Goal: Information Seeking & Learning: Understand process/instructions

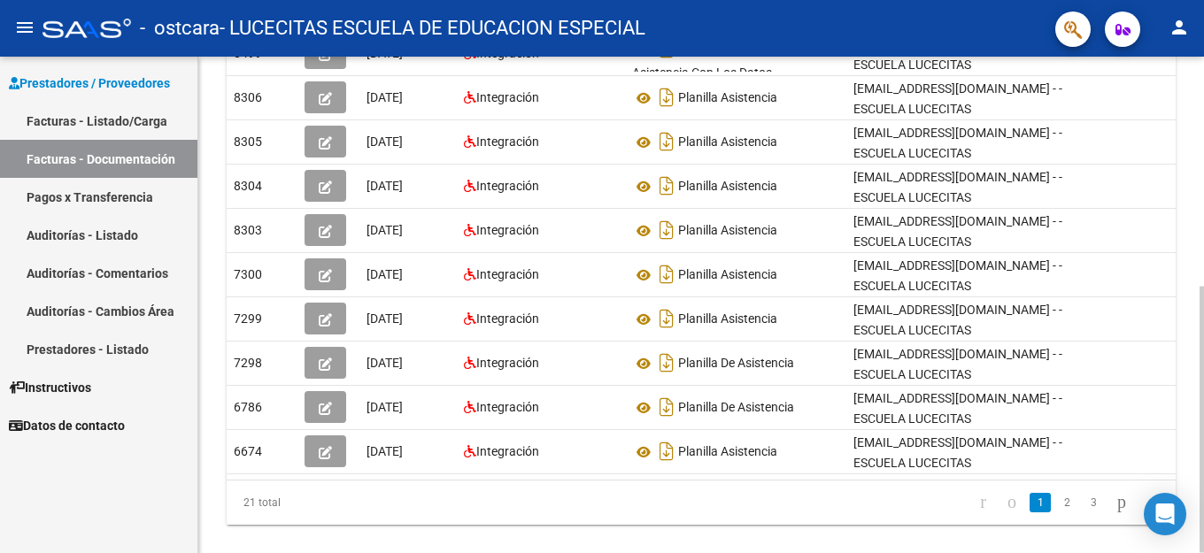
scroll to position [427, 0]
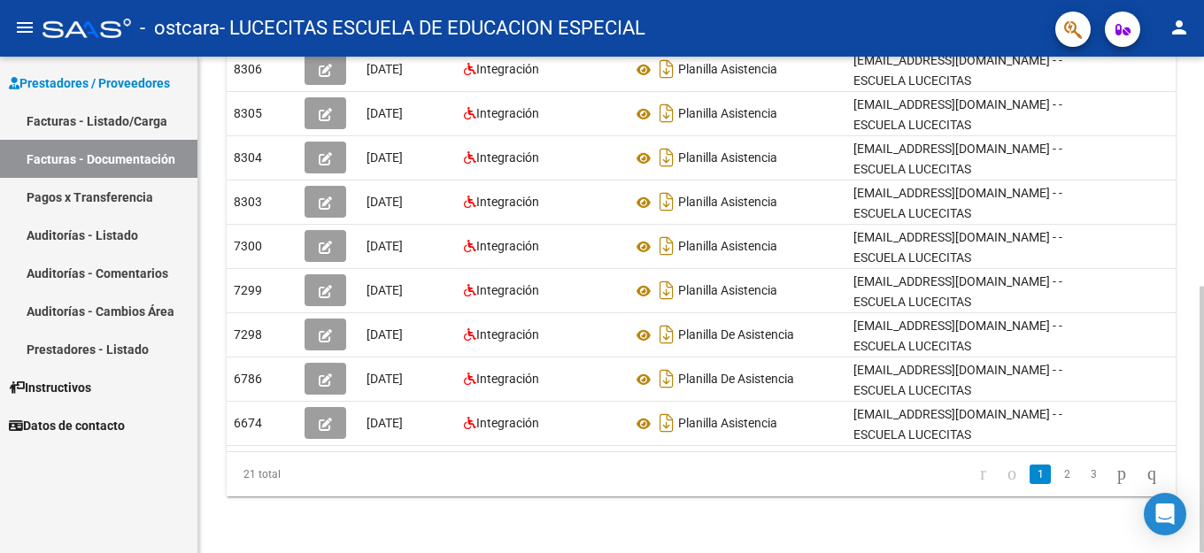
click at [1197, 350] on div "PRESTADORES -> Comprobantes - Documentación Respaldatoria cloud_download Export…" at bounding box center [703, 98] width 1010 height 909
click at [1147, 472] on icon "go to last page" at bounding box center [1151, 473] width 14 height 21
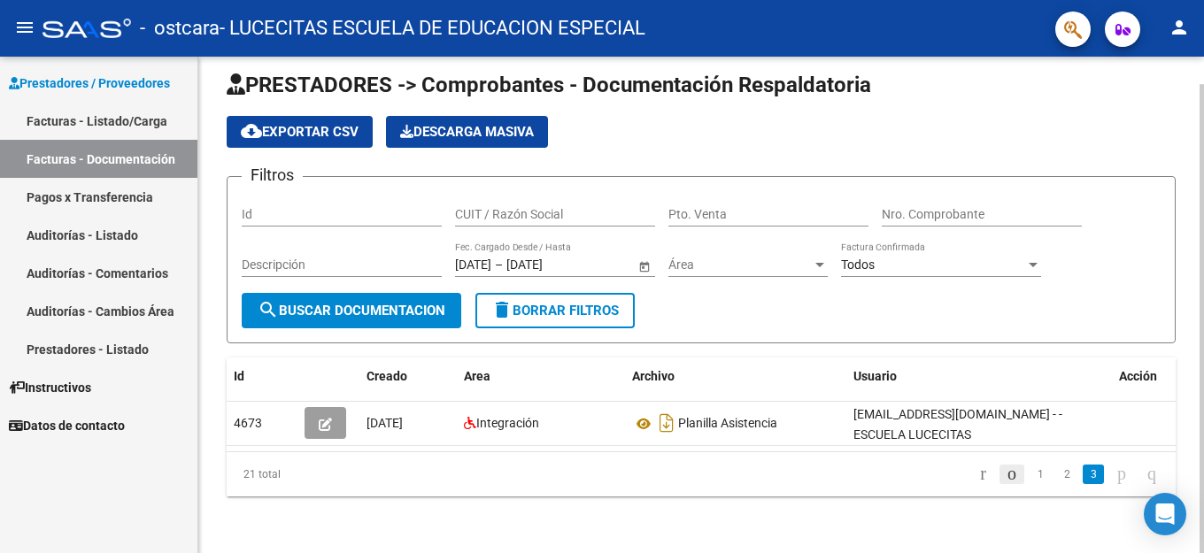
click at [1004, 472] on icon "go to previous page" at bounding box center [1011, 473] width 14 height 21
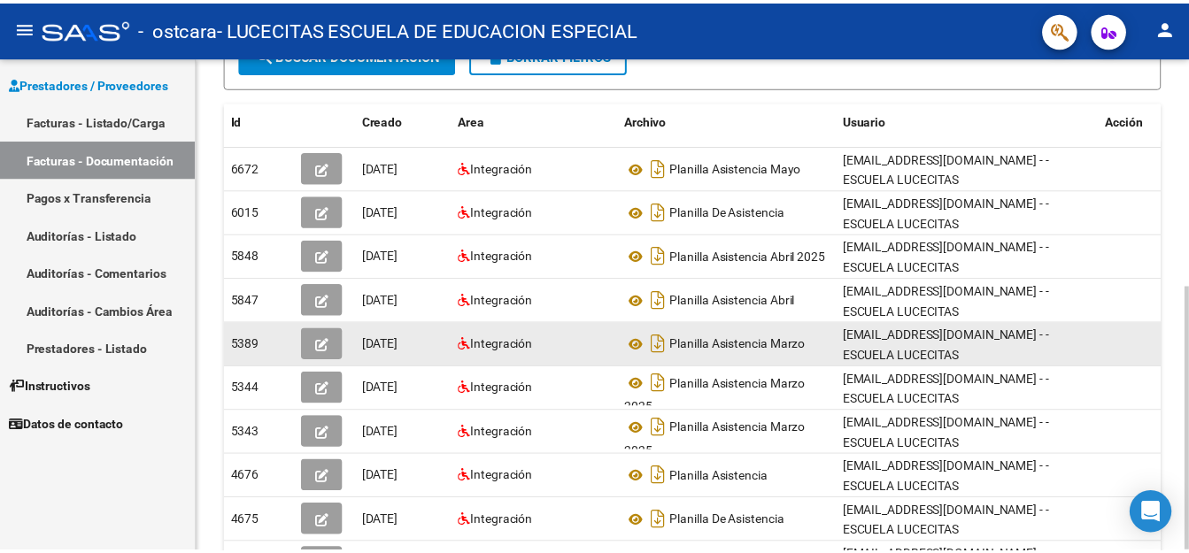
scroll to position [206, 0]
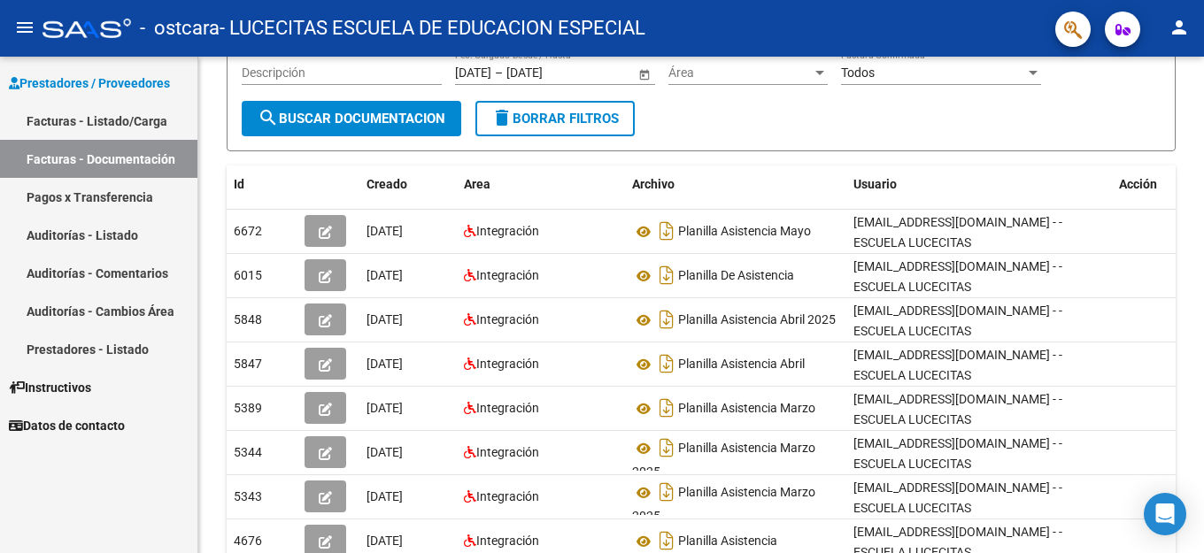
click at [1181, 32] on mat-icon "person" at bounding box center [1178, 27] width 21 height 21
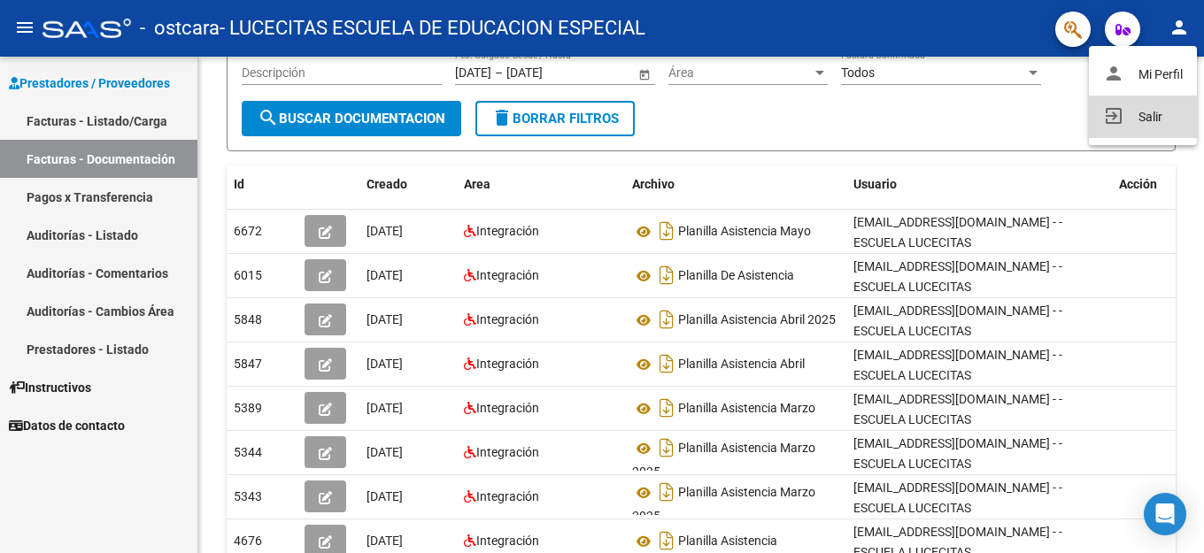
click at [1158, 118] on button "exit_to_app Salir" at bounding box center [1143, 117] width 108 height 42
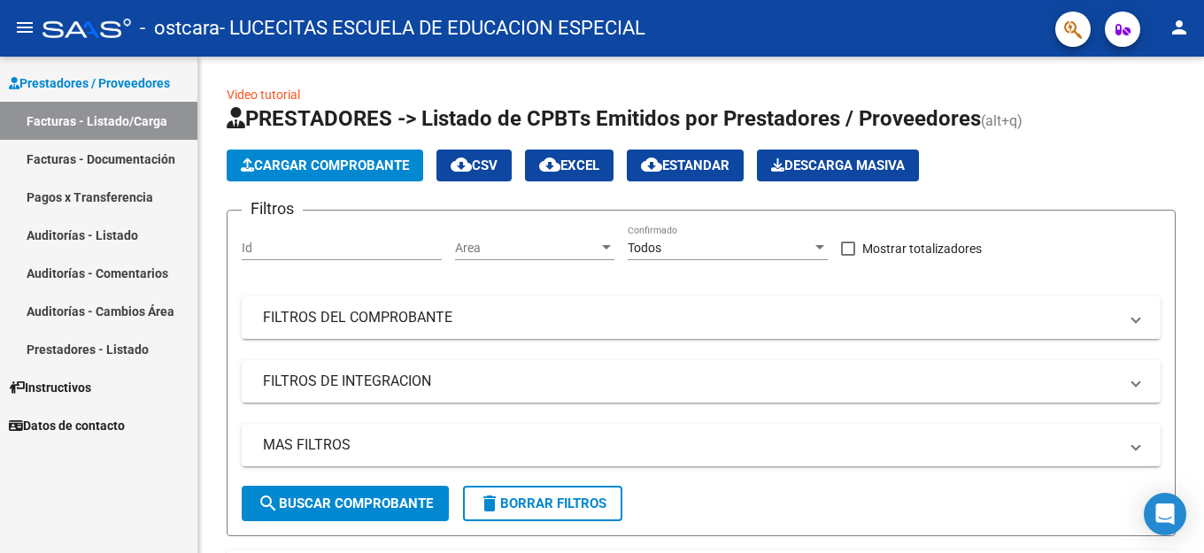
click at [137, 203] on link "Pagos x Transferencia" at bounding box center [98, 197] width 197 height 38
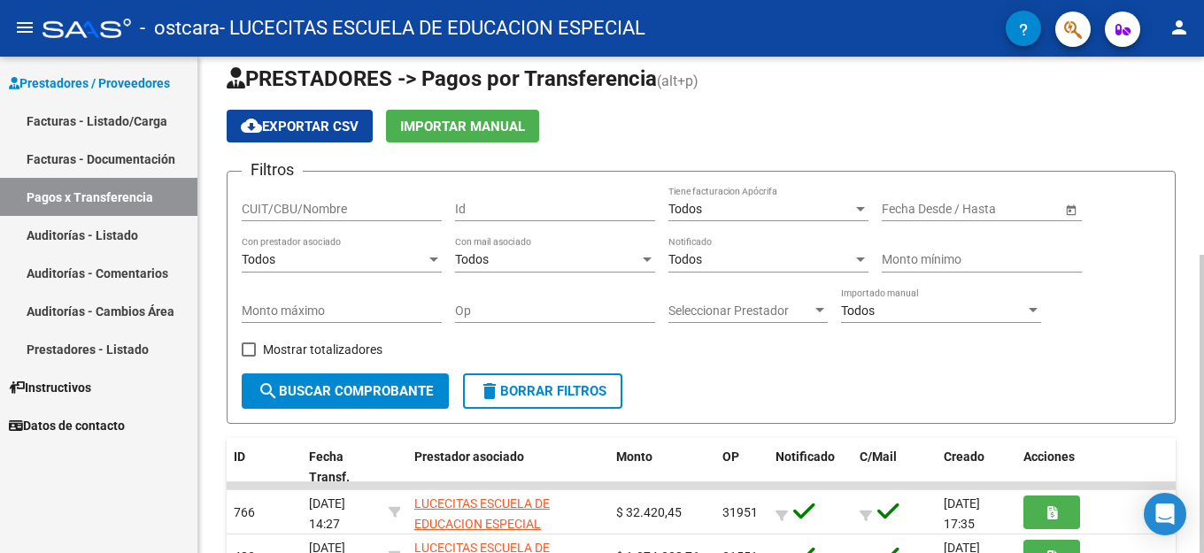
scroll to position [16, 0]
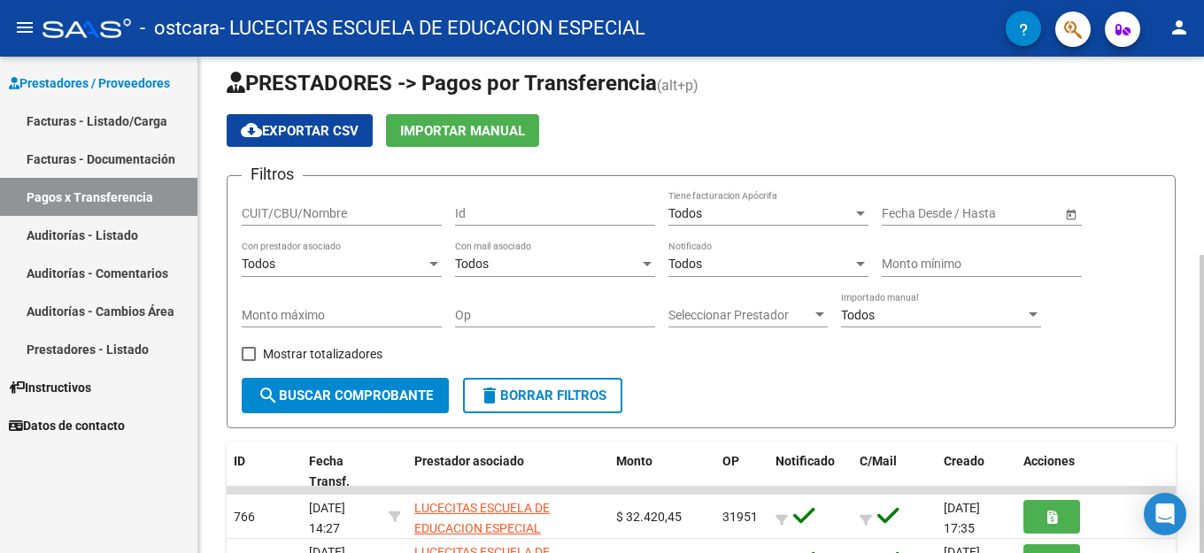
click at [1203, 289] on div at bounding box center [1201, 404] width 4 height 298
click at [81, 164] on link "Facturas - Documentación" at bounding box center [98, 159] width 197 height 38
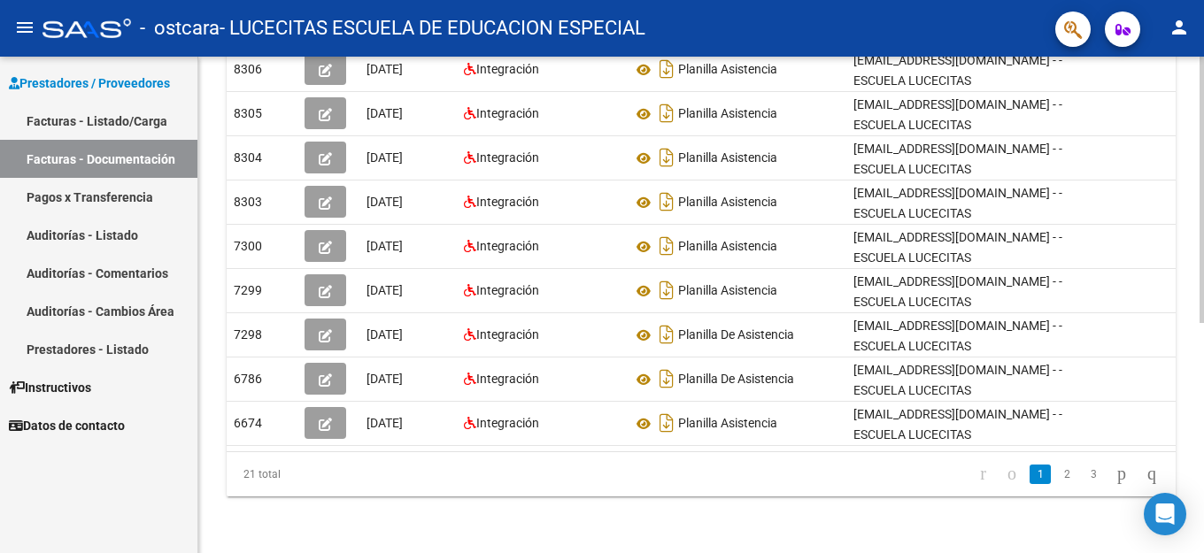
scroll to position [427, 0]
click at [1203, 323] on div at bounding box center [1201, 190] width 4 height 266
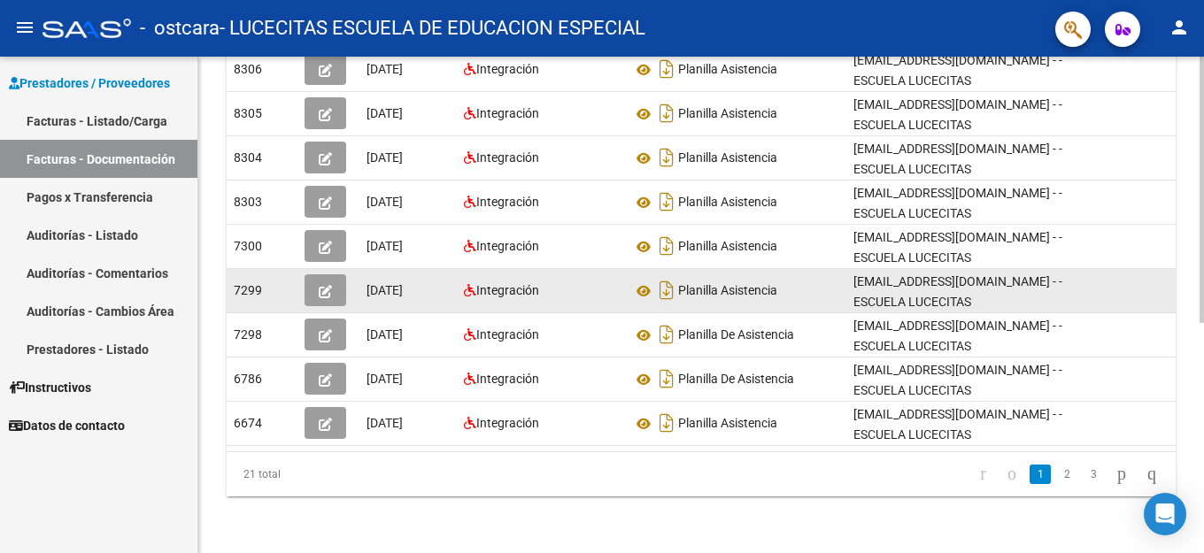
click at [328, 285] on icon "button" at bounding box center [325, 291] width 13 height 13
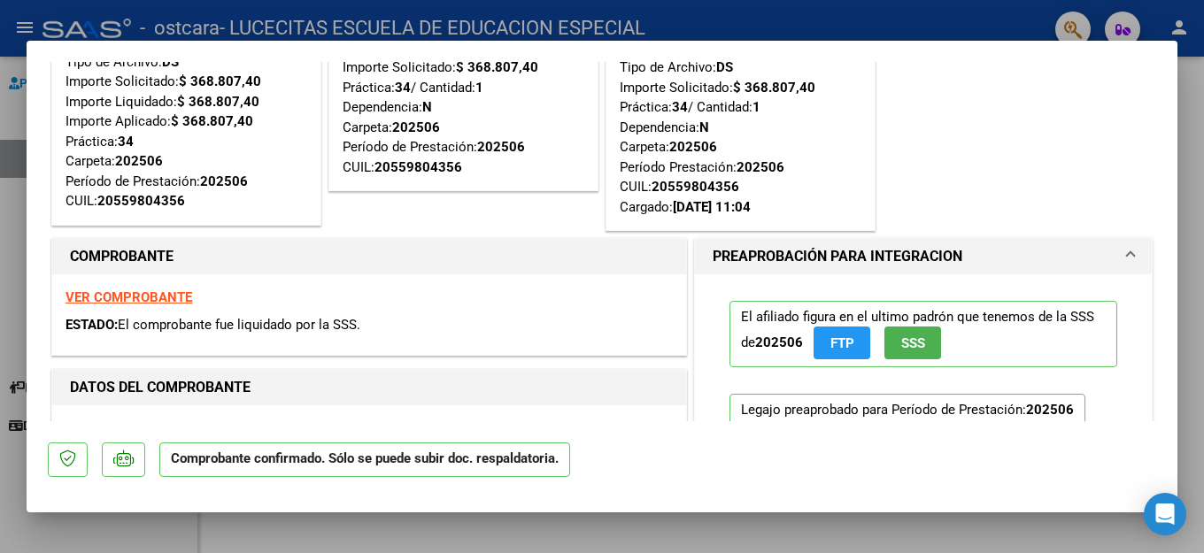
scroll to position [0, 0]
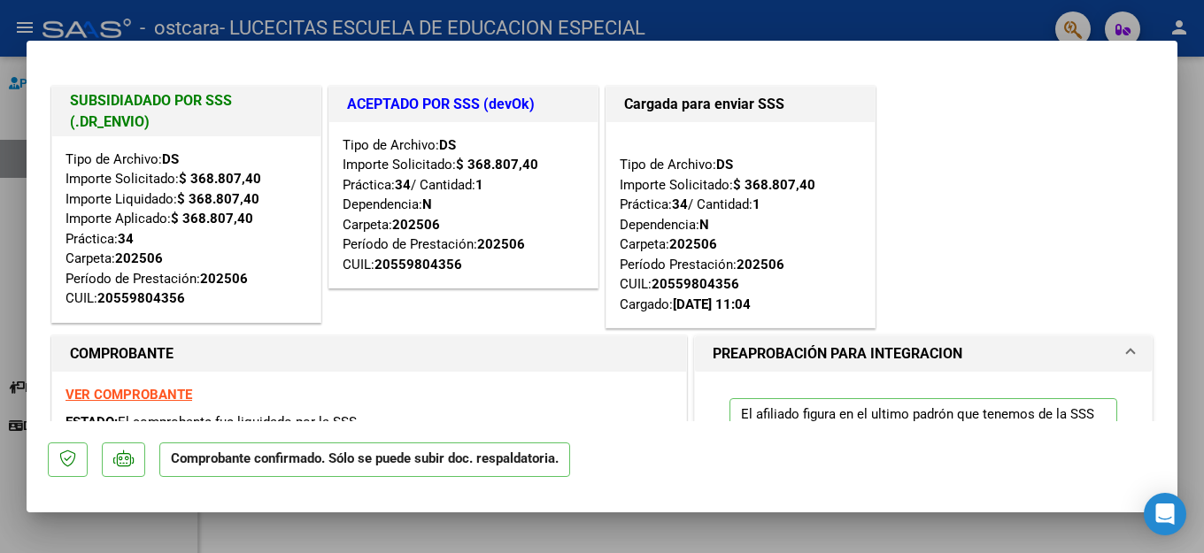
click at [961, 19] on div at bounding box center [602, 276] width 1204 height 553
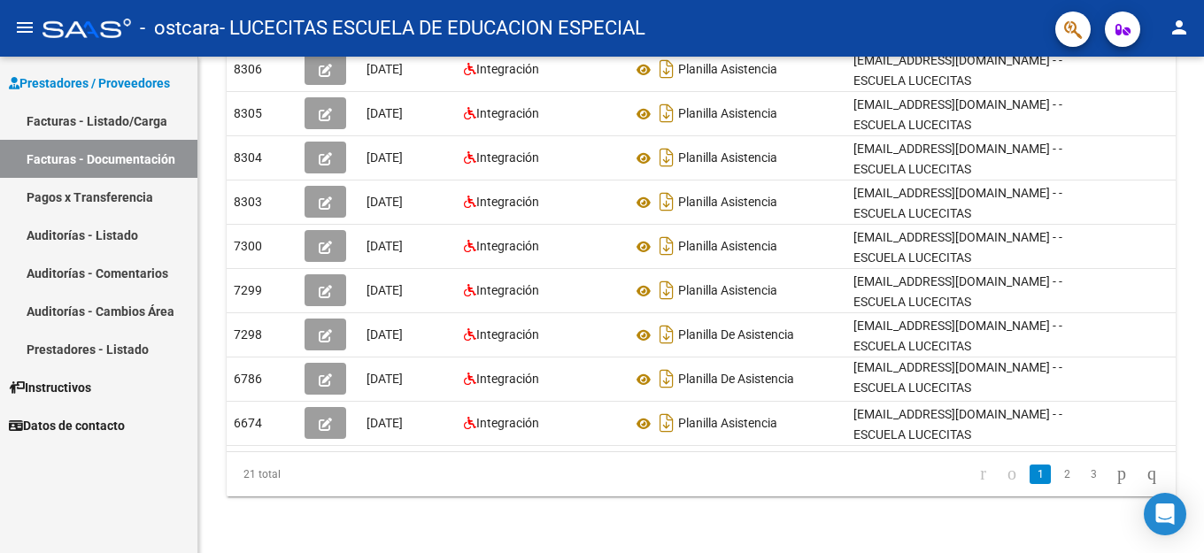
click at [118, 195] on link "Pagos x Transferencia" at bounding box center [98, 197] width 197 height 38
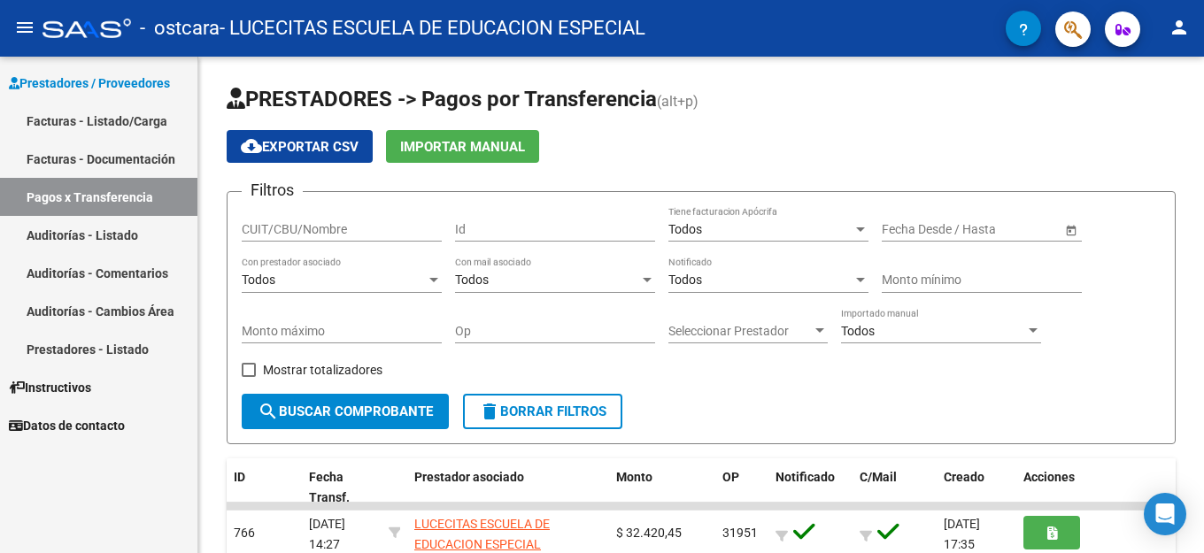
click at [1185, 27] on mat-icon "person" at bounding box center [1178, 27] width 21 height 21
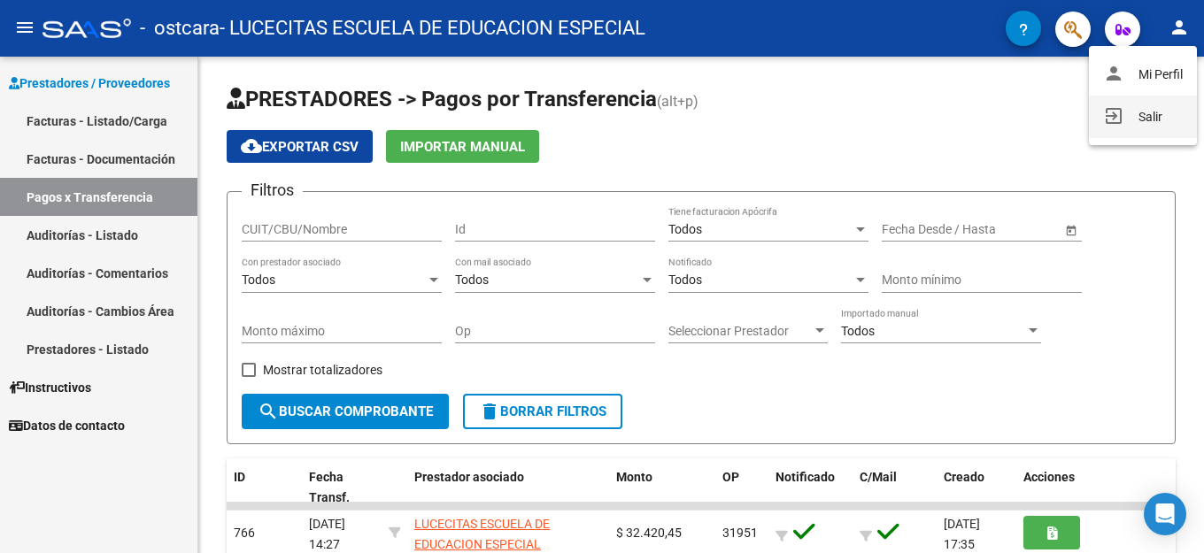
click at [1137, 119] on button "exit_to_app Salir" at bounding box center [1143, 117] width 108 height 42
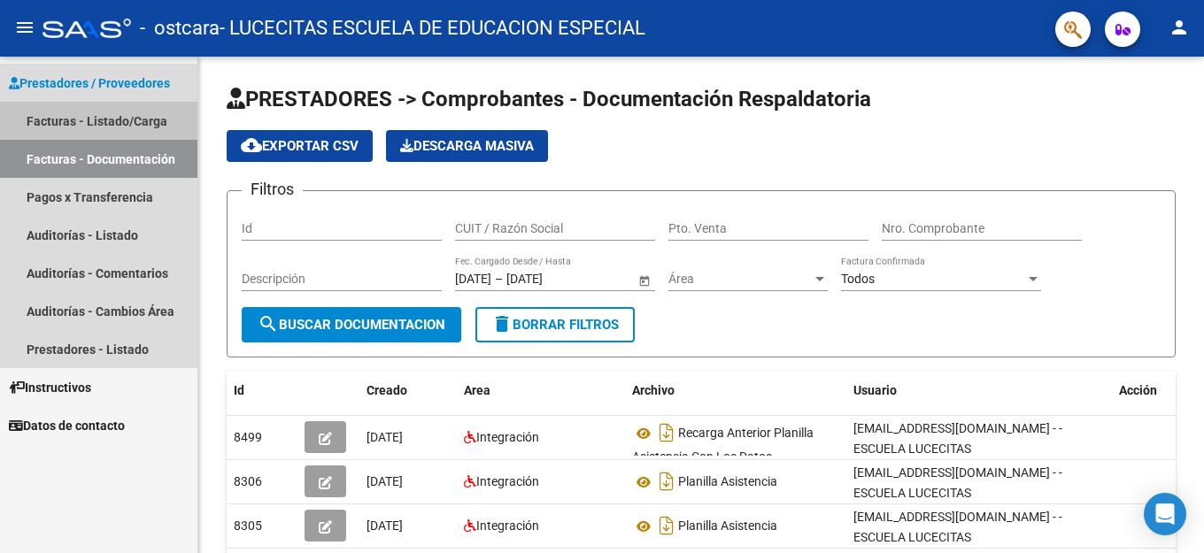
click at [84, 117] on link "Facturas - Listado/Carga" at bounding box center [98, 121] width 197 height 38
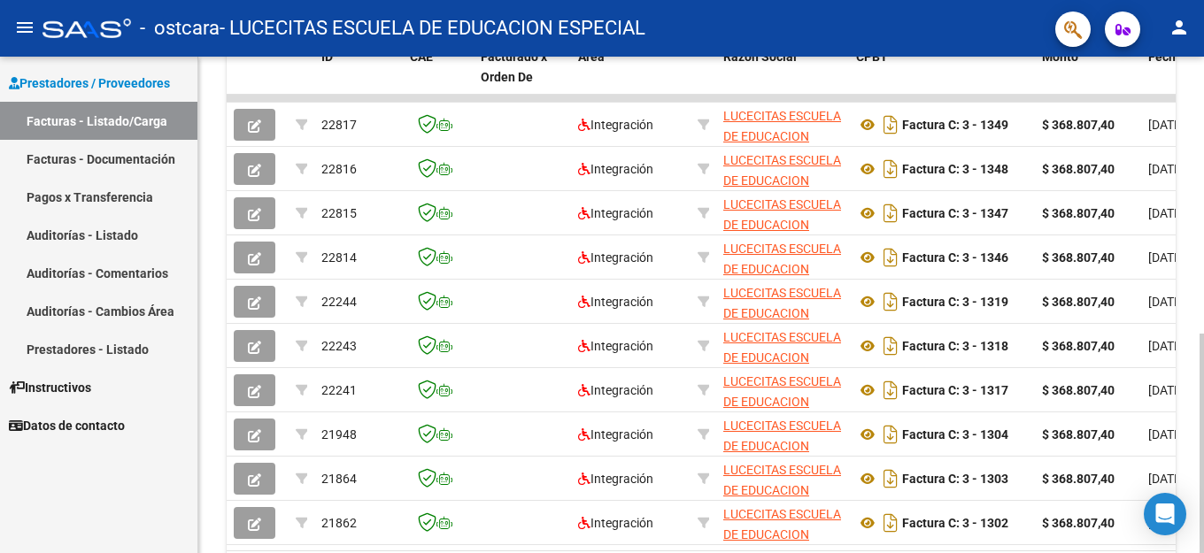
scroll to position [526, 0]
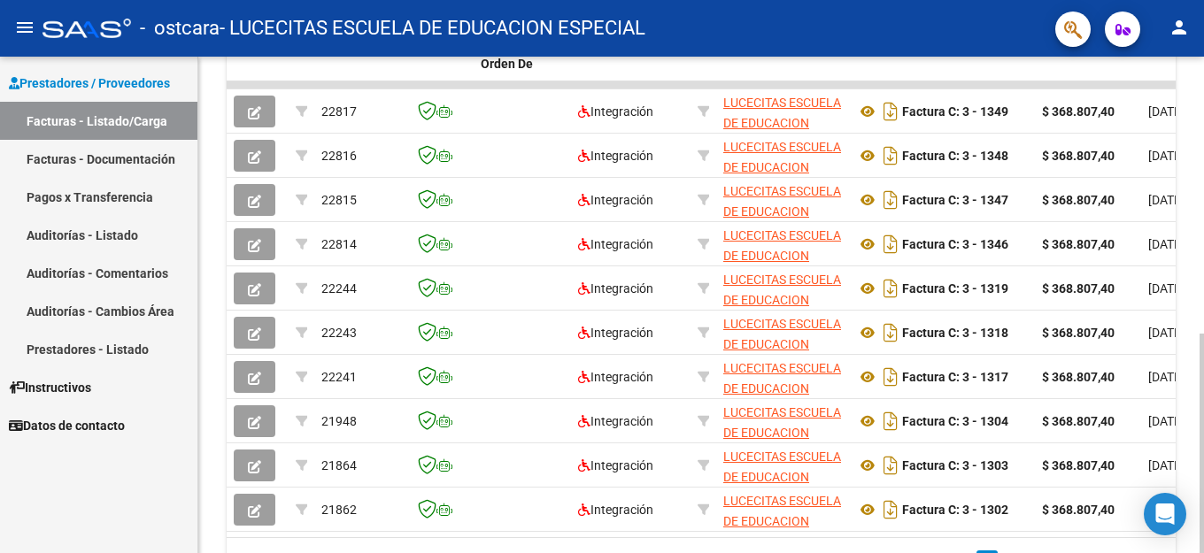
click at [1203, 498] on div at bounding box center [1201, 443] width 4 height 219
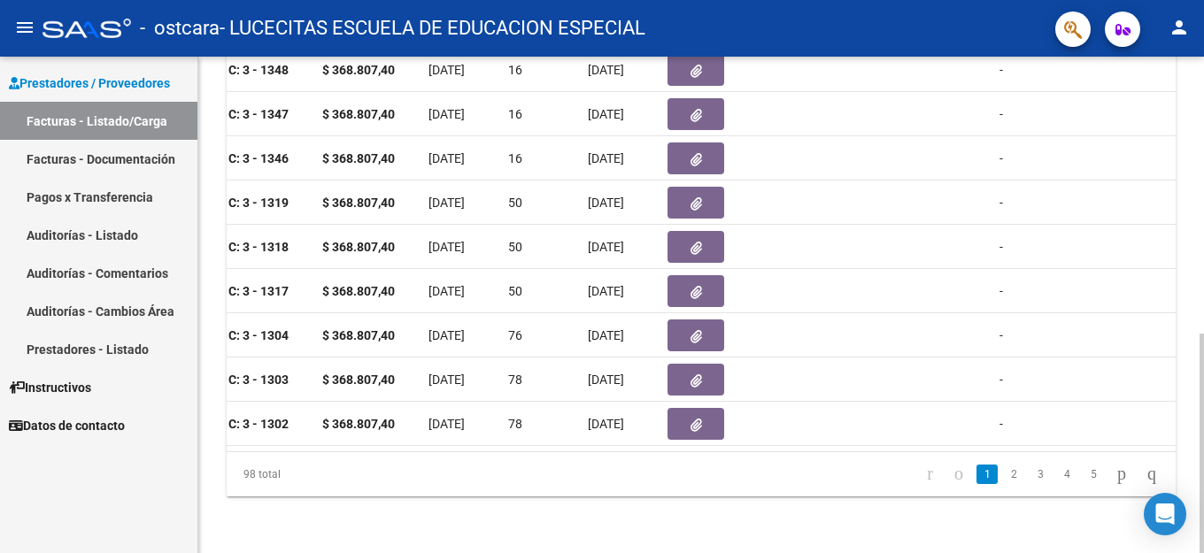
scroll to position [627, 0]
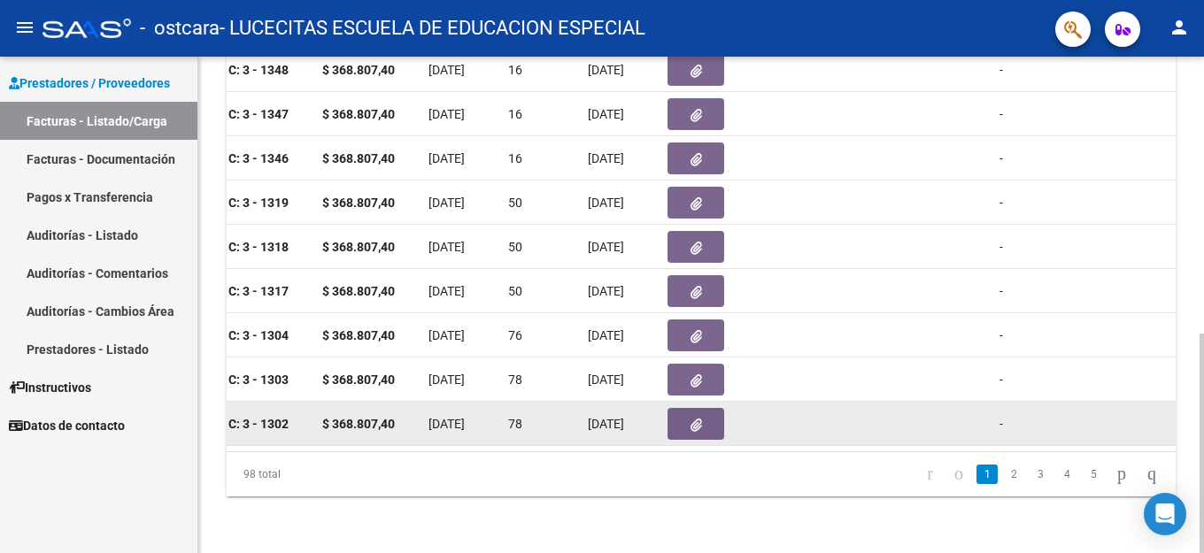
click at [697, 419] on icon "button" at bounding box center [696, 425] width 12 height 13
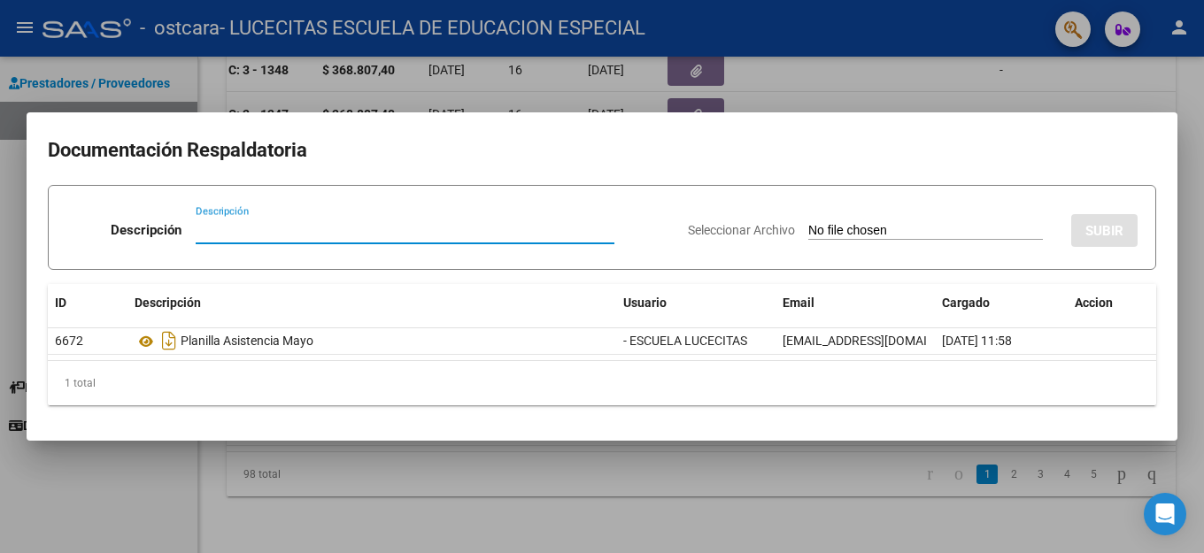
click at [1186, 73] on div at bounding box center [602, 276] width 1204 height 553
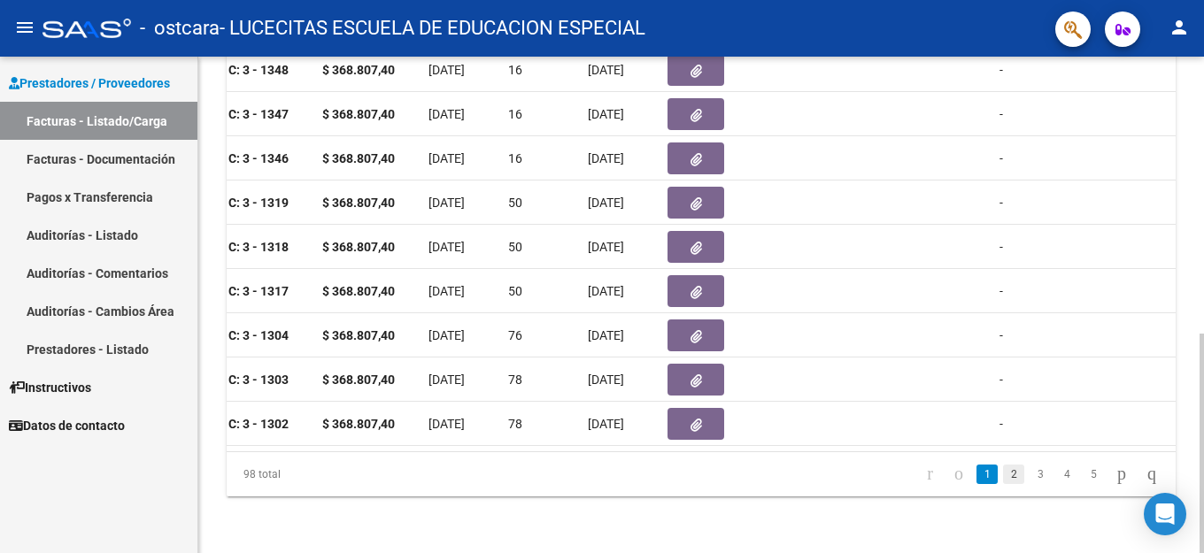
click at [1003, 479] on link "2" at bounding box center [1013, 474] width 21 height 19
click at [1029, 473] on link "3" at bounding box center [1039, 474] width 21 height 19
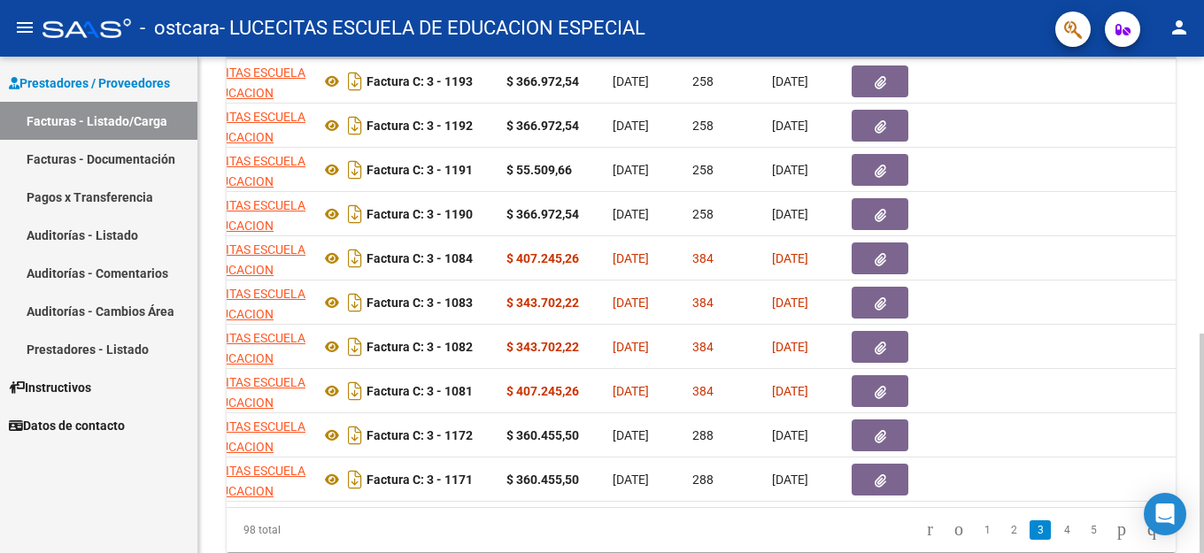
scroll to position [572, 0]
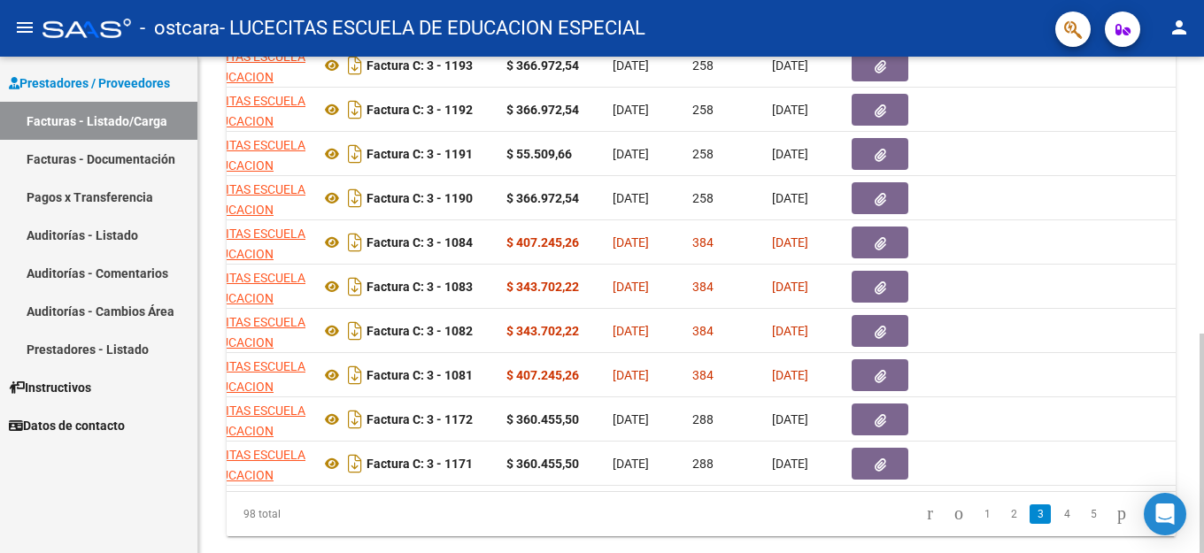
click at [1201, 335] on div at bounding box center [1201, 443] width 4 height 219
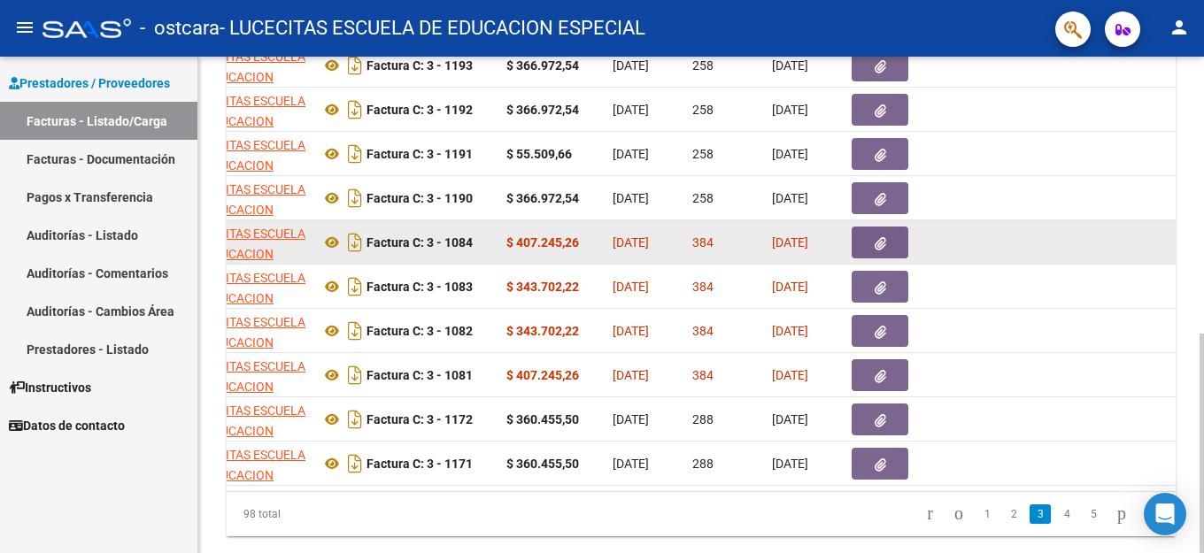
click at [283, 242] on app-link-go-to "LUCECITAS ESCUELA DE EDUCACION ESPECIAL" at bounding box center [247, 254] width 119 height 60
click at [389, 250] on strong "Factura C: 3 - 1084" at bounding box center [419, 242] width 106 height 14
click at [262, 242] on app-link-go-to "LUCECITAS ESCUELA DE EDUCACION ESPECIAL" at bounding box center [247, 254] width 119 height 60
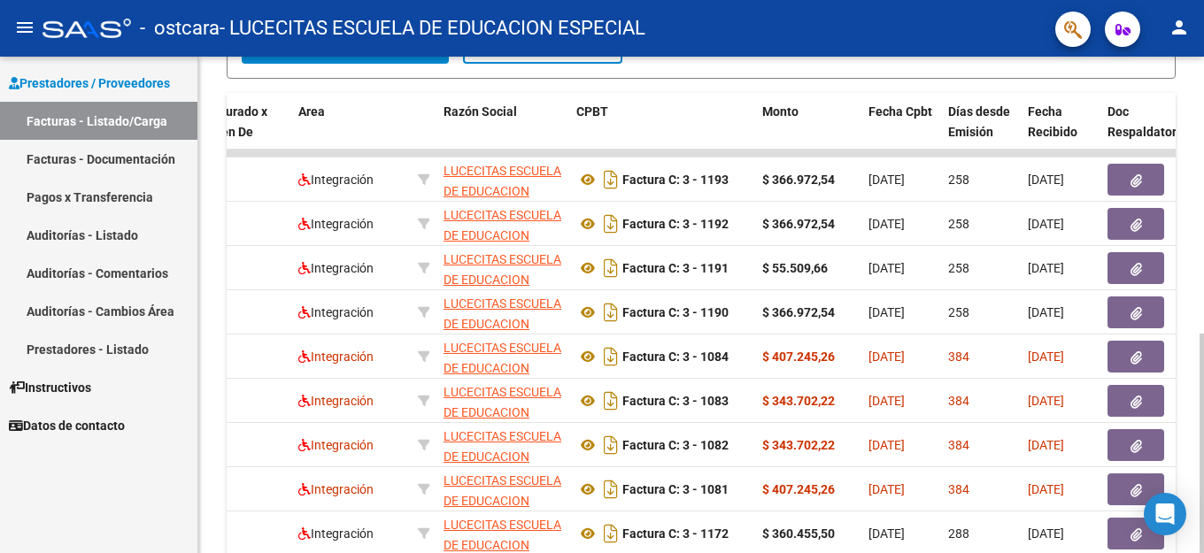
scroll to position [459, 0]
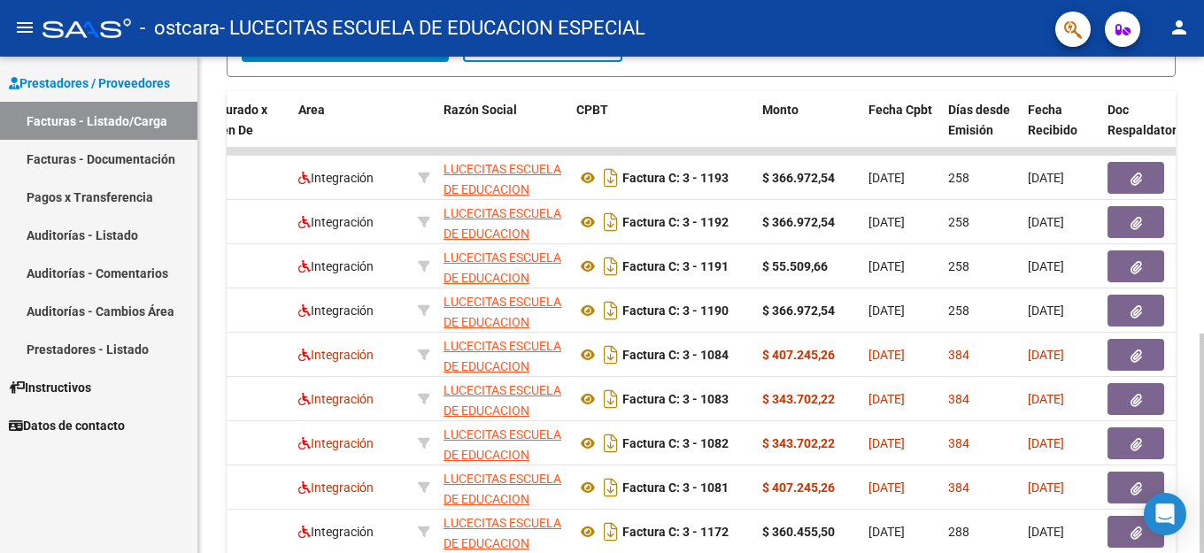
click at [1203, 334] on div at bounding box center [1201, 443] width 4 height 219
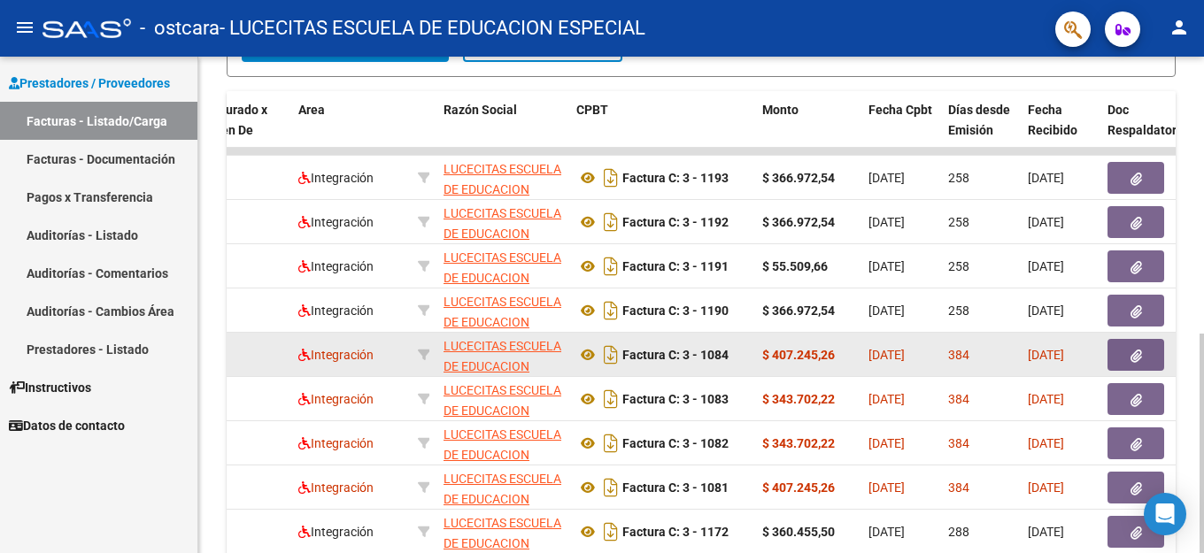
click at [1131, 358] on icon "button" at bounding box center [1136, 356] width 12 height 13
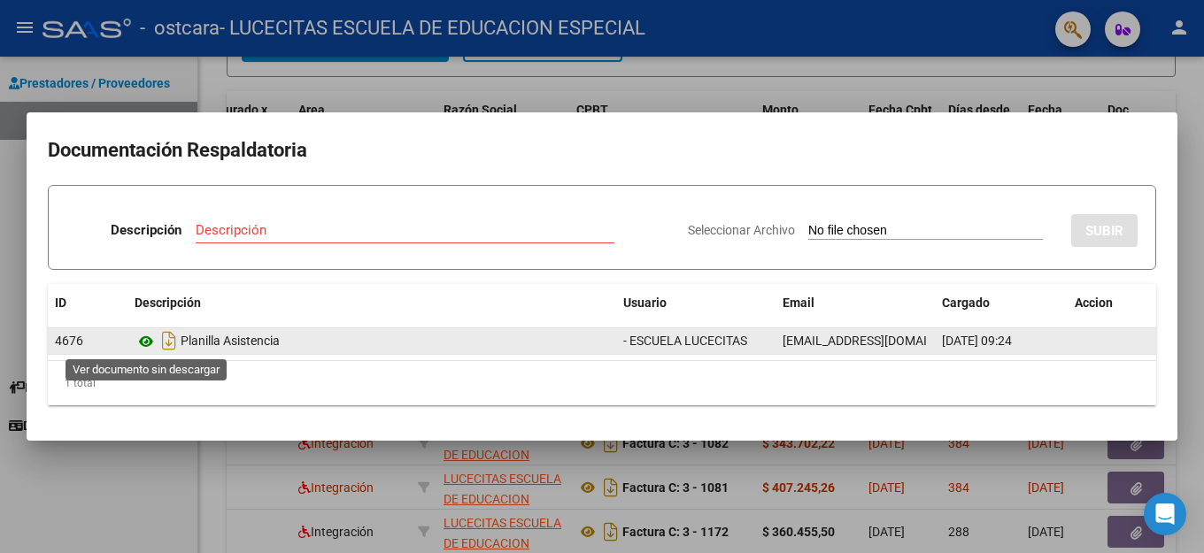
click at [140, 341] on icon at bounding box center [146, 341] width 23 height 21
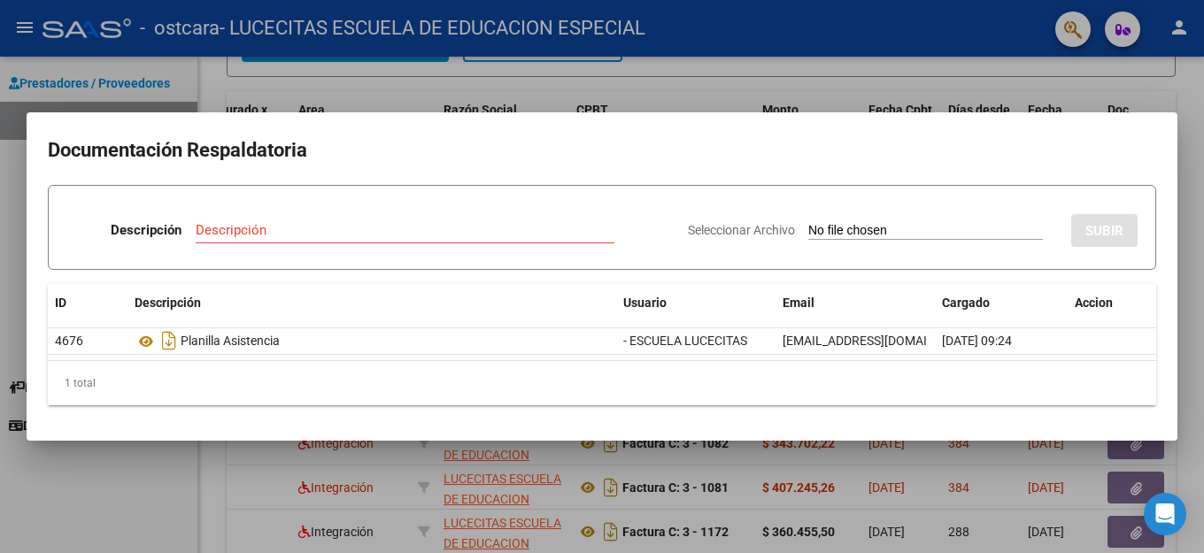
click at [1187, 92] on div at bounding box center [602, 276] width 1204 height 553
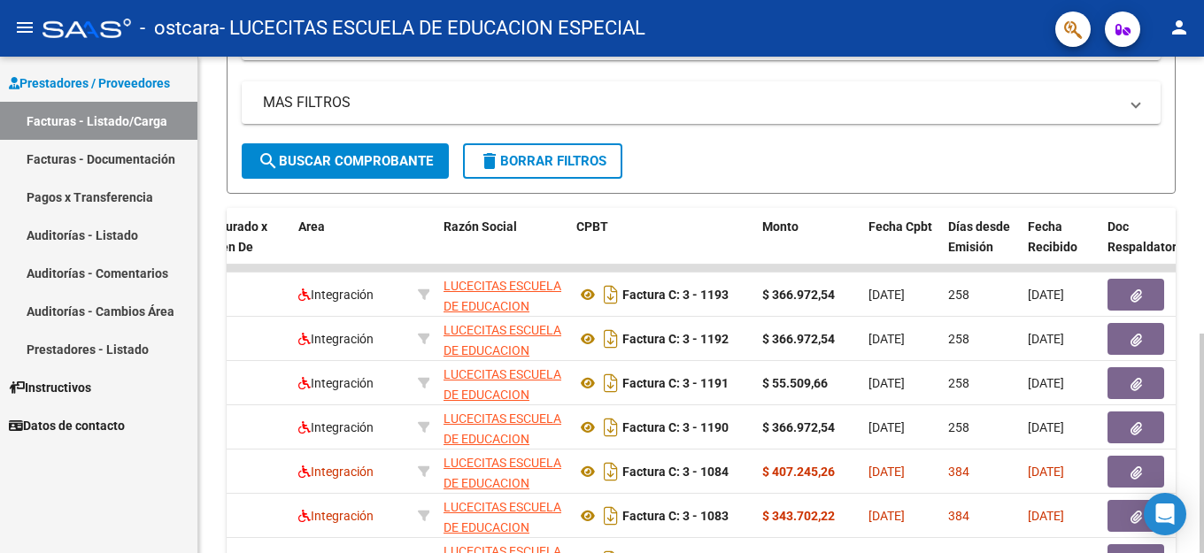
scroll to position [349, 0]
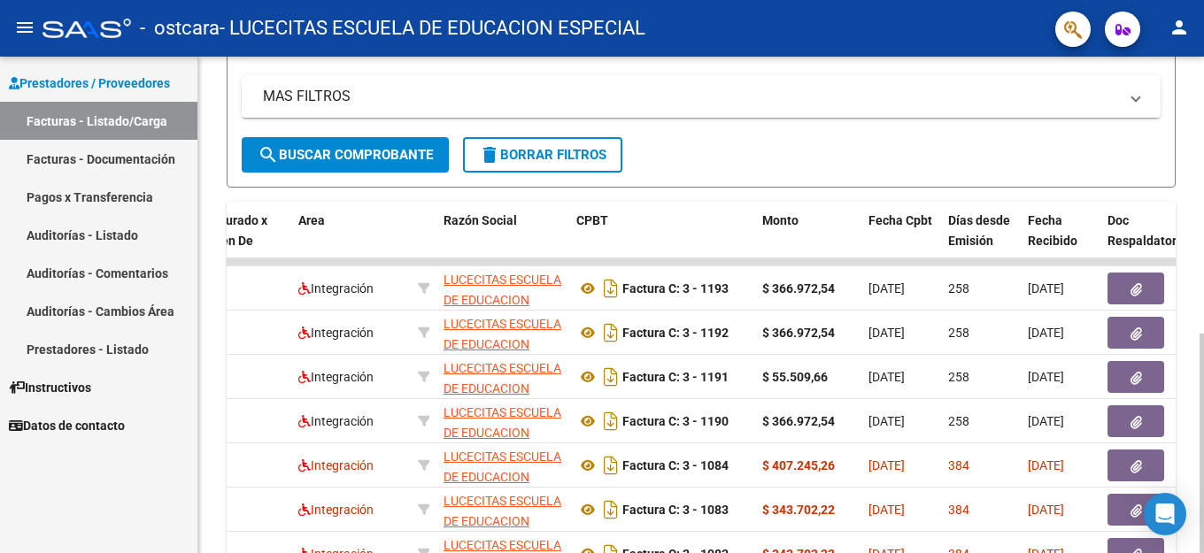
click at [1203, 334] on div at bounding box center [1201, 443] width 4 height 219
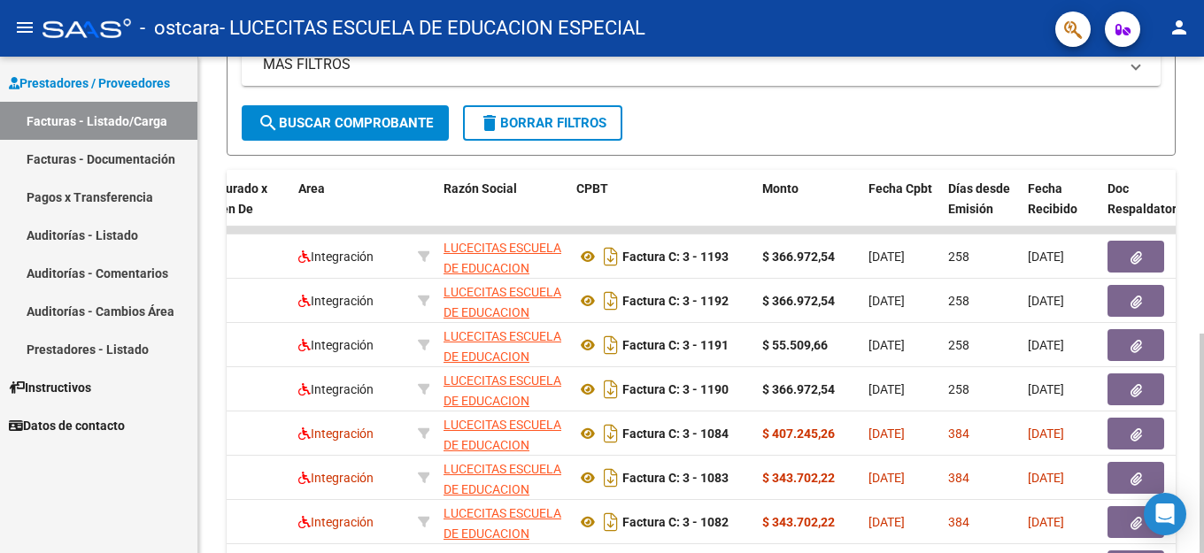
scroll to position [384, 0]
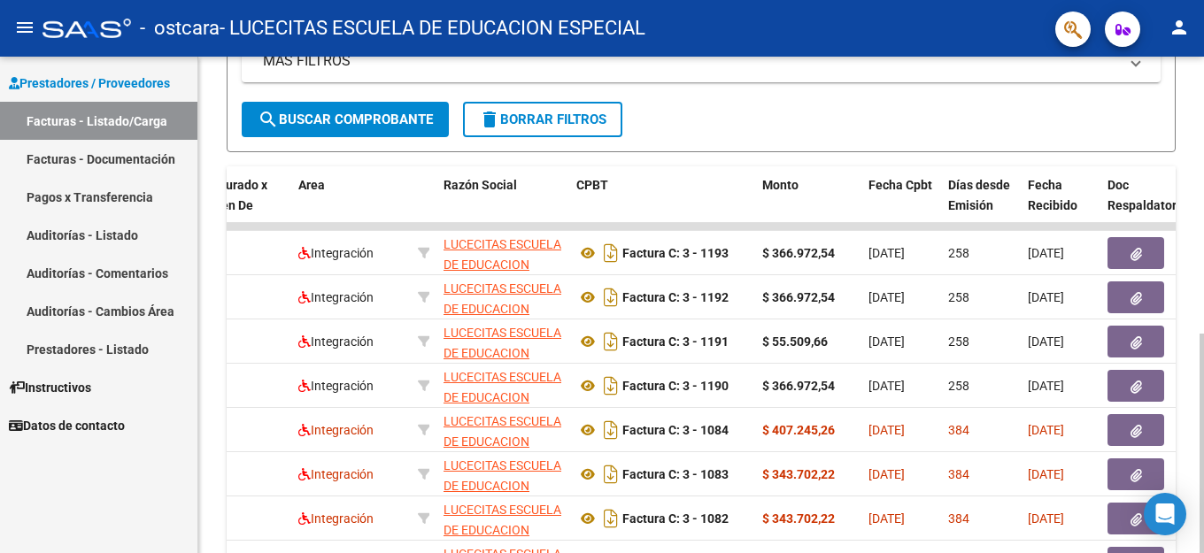
click at [1203, 334] on div at bounding box center [1201, 443] width 4 height 219
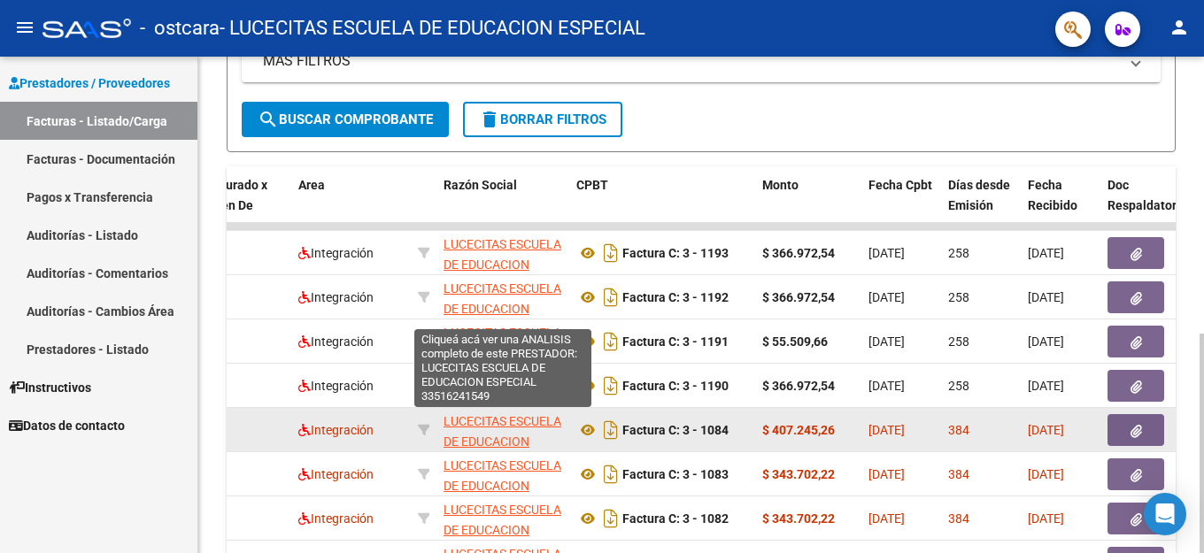
click at [484, 441] on span "LUCECITAS ESCUELA DE EDUCACION ESPECIAL" at bounding box center [502, 441] width 118 height 55
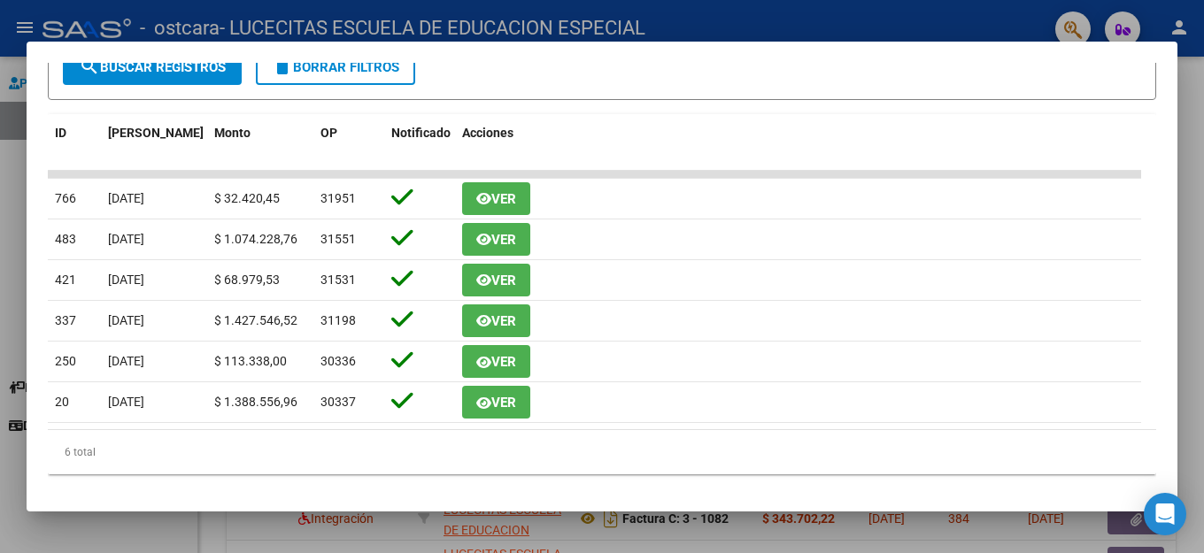
scroll to position [396, 0]
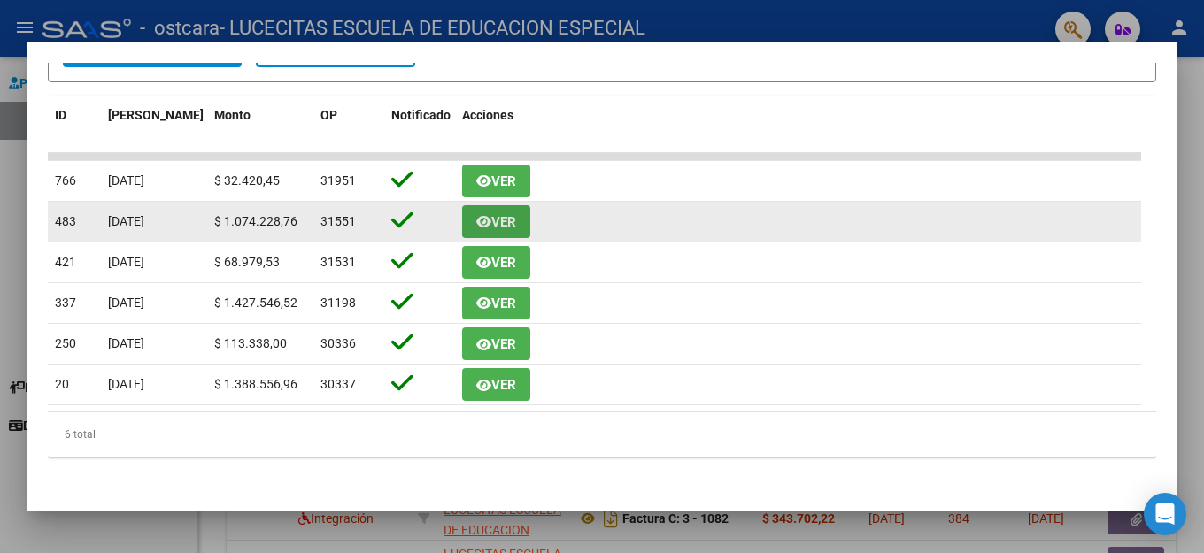
click at [508, 220] on span "Ver" at bounding box center [503, 222] width 25 height 16
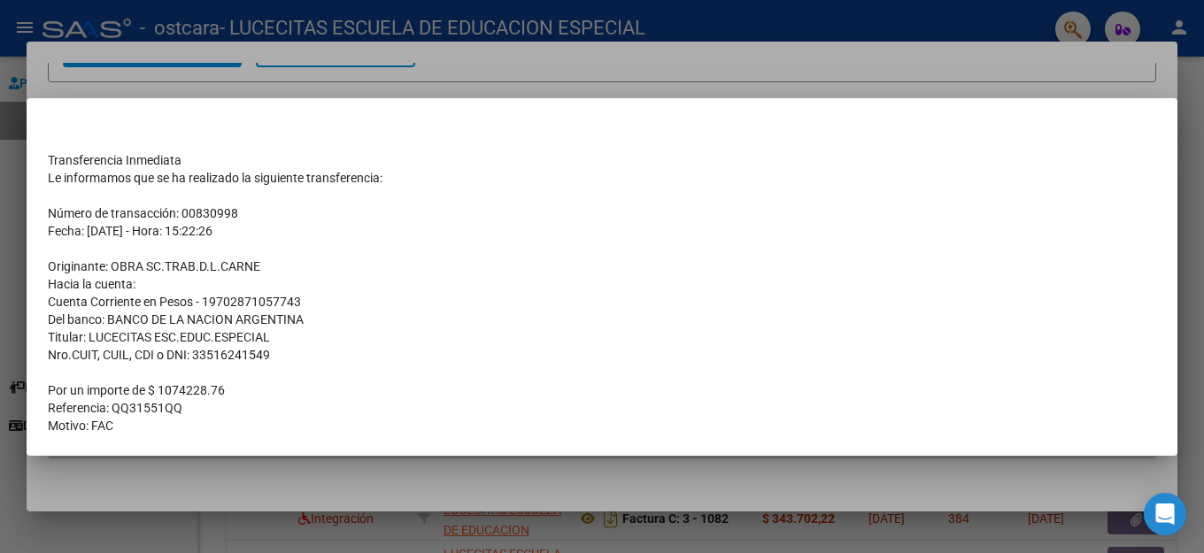
click at [1162, 56] on div at bounding box center [602, 276] width 1204 height 553
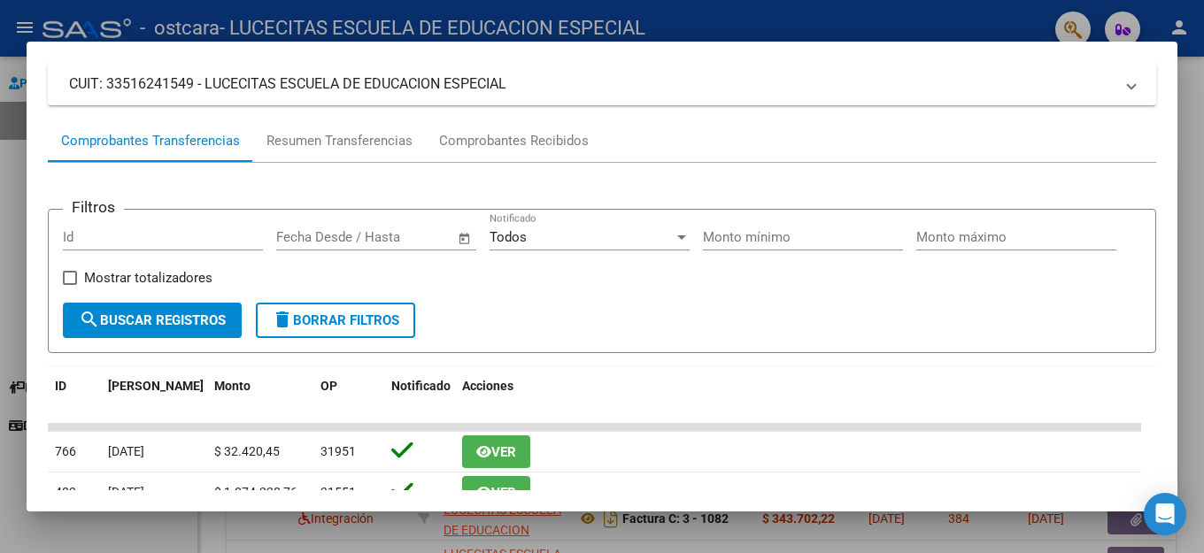
scroll to position [104, 0]
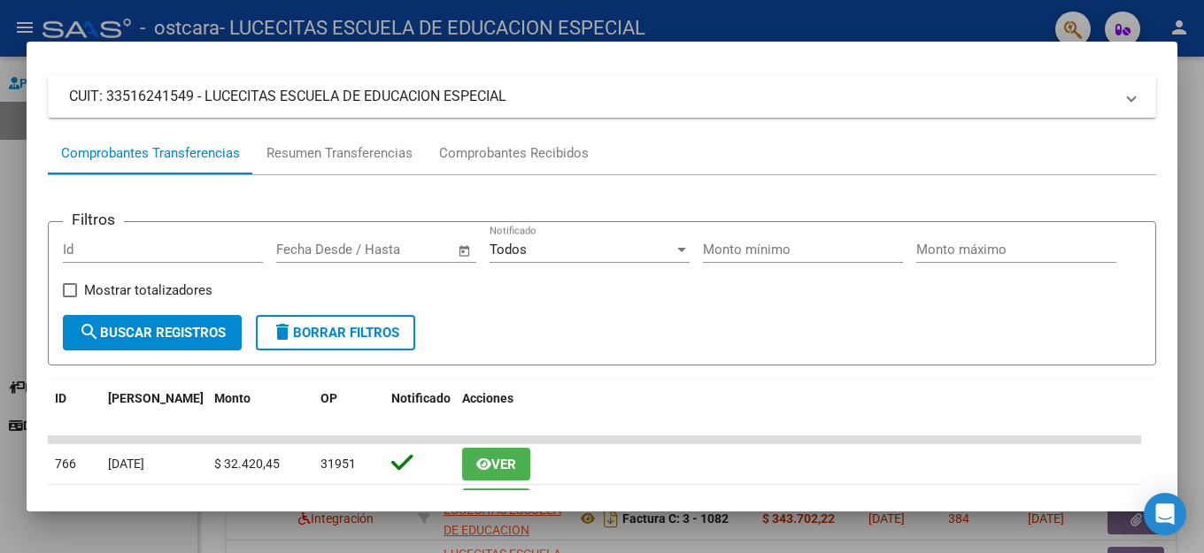
click at [990, 73] on div "cloud_download Exportar CSV ARCA Impuestos ARCA Padrón Ver Usuarios Buscar en I…" at bounding box center [602, 387] width 1108 height 733
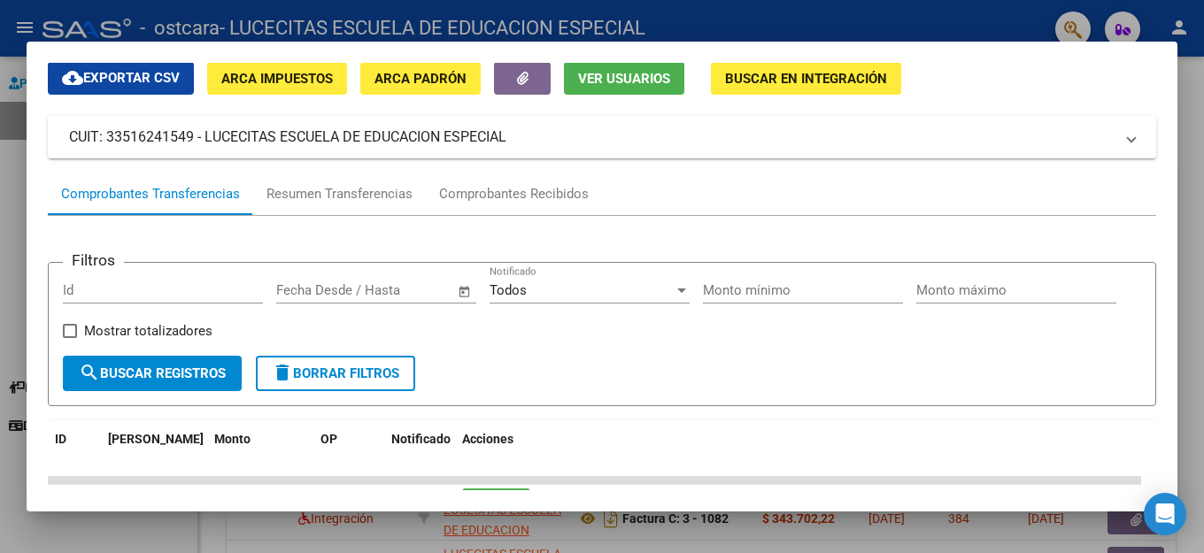
scroll to position [0, 0]
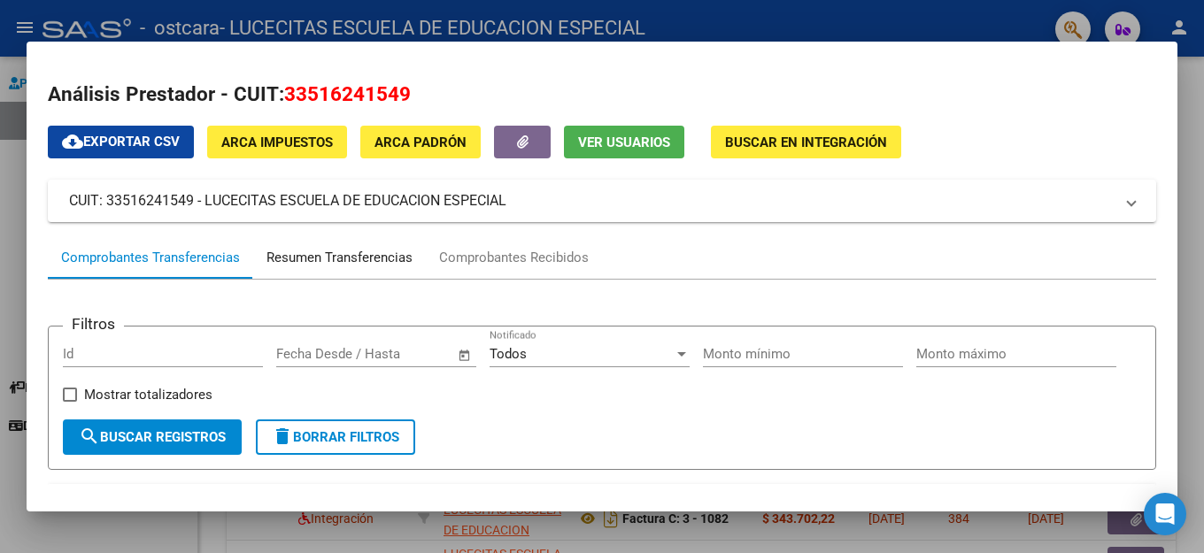
click at [335, 259] on div "Resumen Transferencias" at bounding box center [339, 258] width 146 height 20
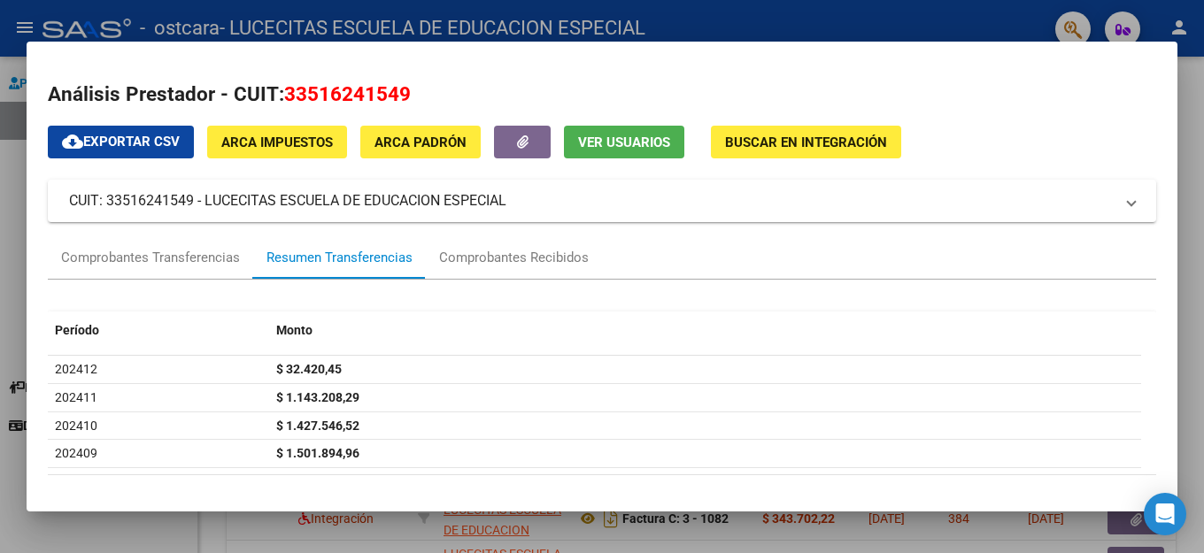
scroll to position [63, 0]
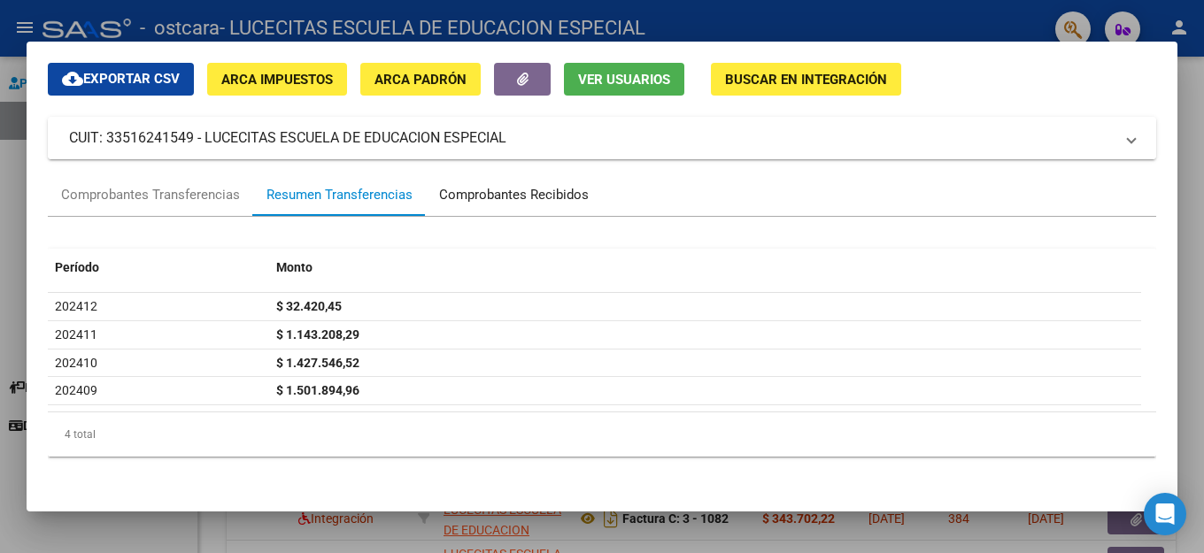
click at [532, 188] on div "Comprobantes Recibidos" at bounding box center [514, 195] width 150 height 20
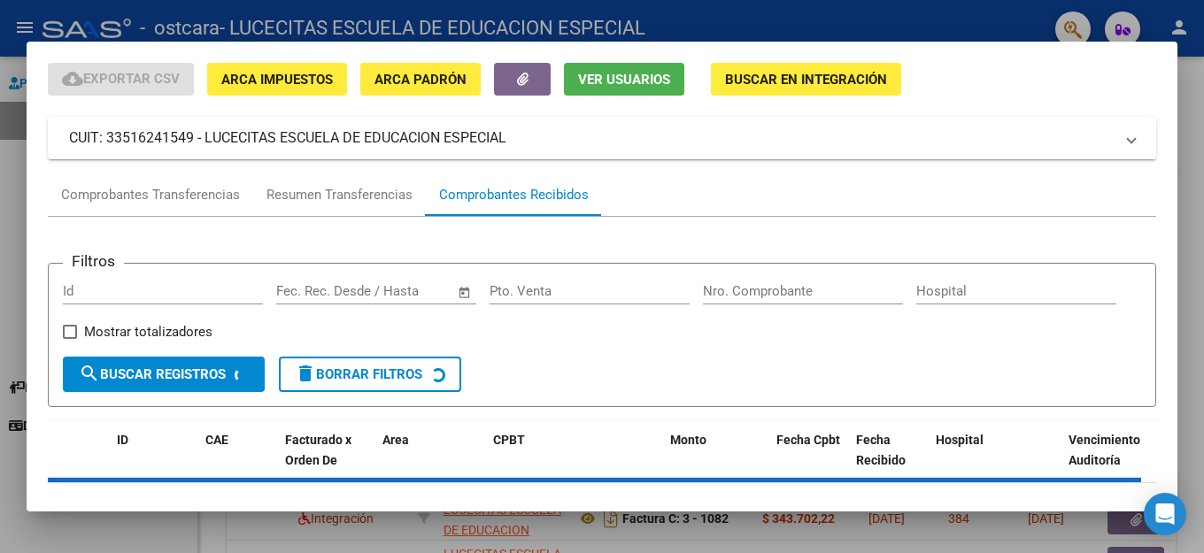
scroll to position [0, 0]
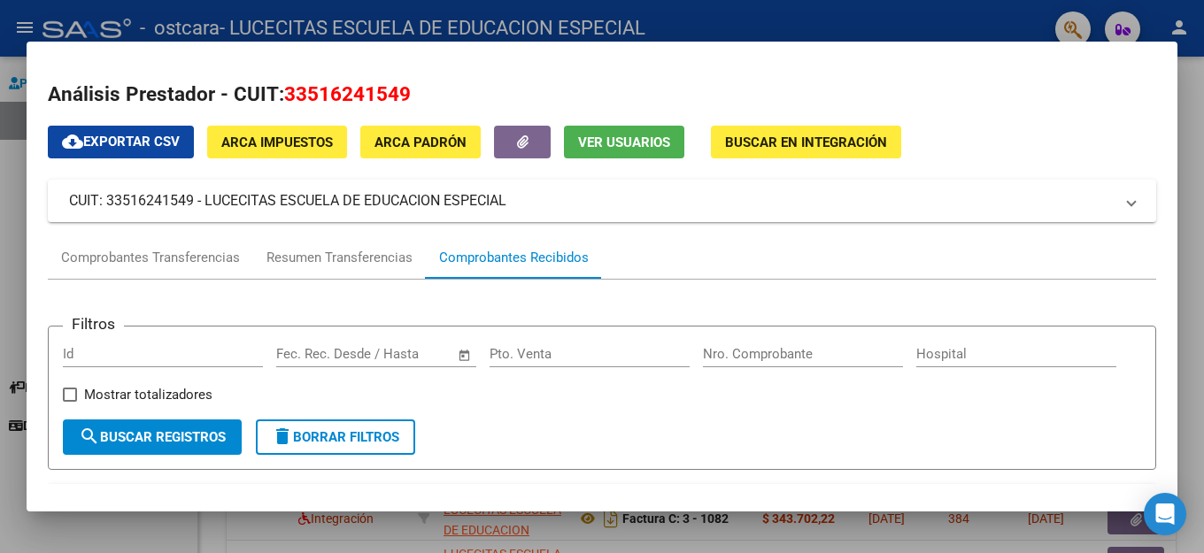
click at [935, 22] on div at bounding box center [602, 276] width 1204 height 553
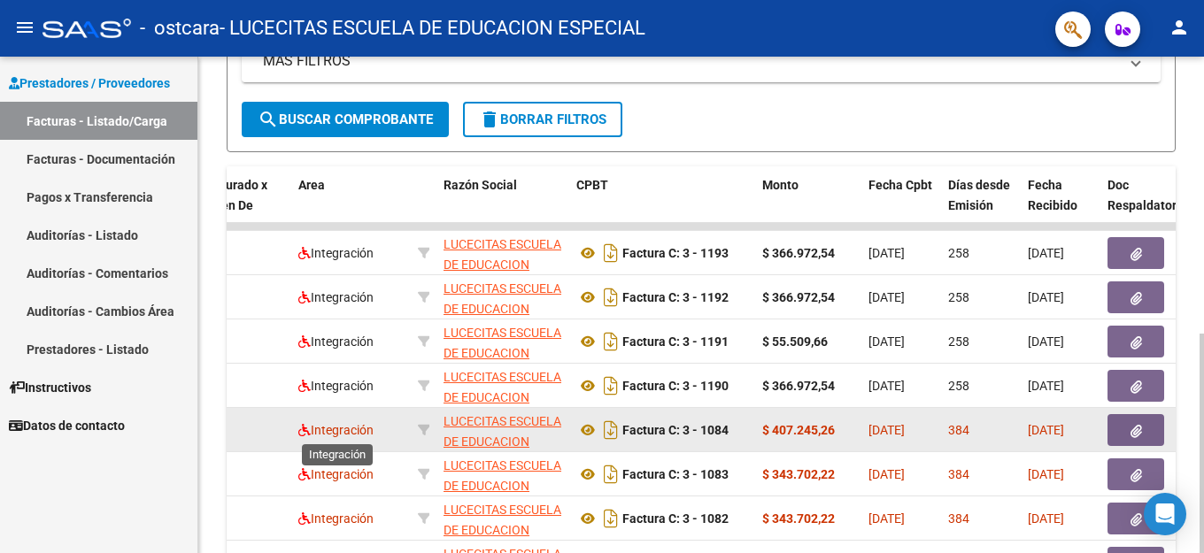
click at [354, 435] on span "Integración" at bounding box center [335, 430] width 75 height 14
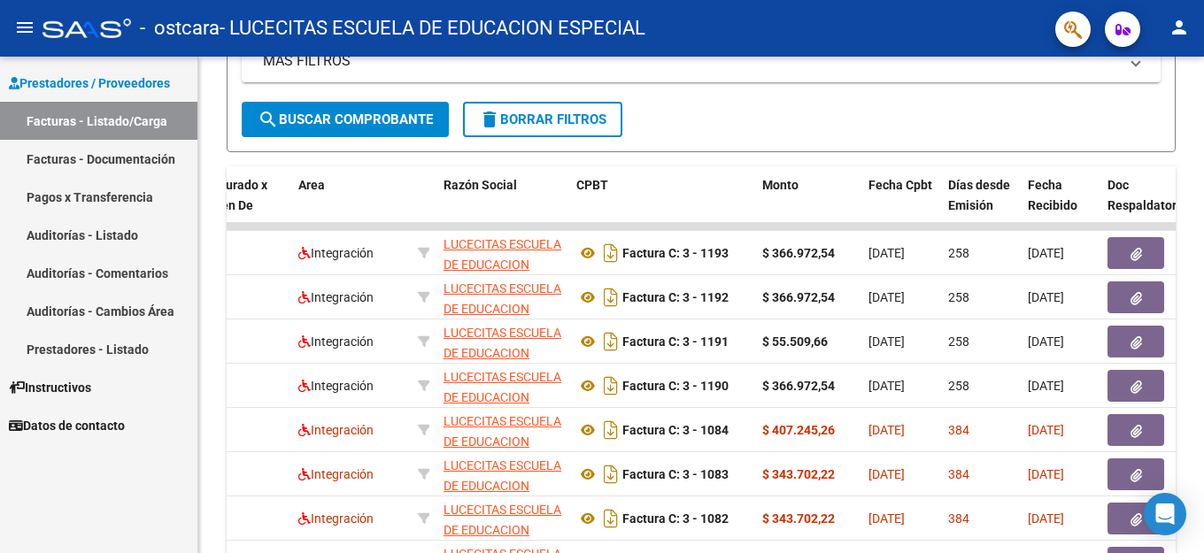
click at [72, 390] on span "Instructivos" at bounding box center [50, 387] width 82 height 19
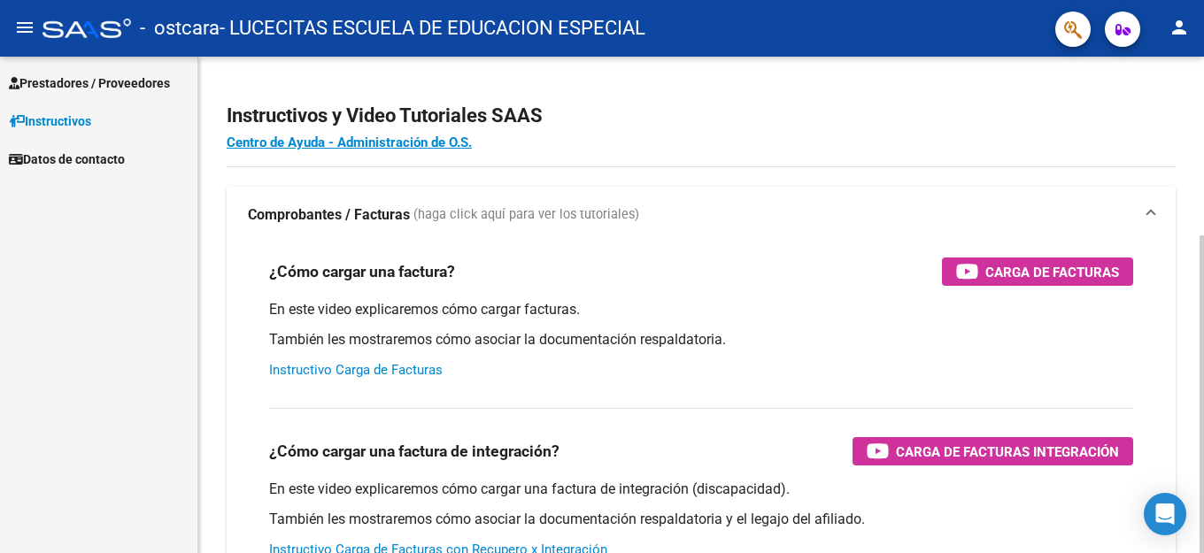
click at [387, 373] on link "Instructivo Carga de Facturas" at bounding box center [355, 370] width 173 height 16
click at [1176, 28] on mat-icon "person" at bounding box center [1178, 27] width 21 height 21
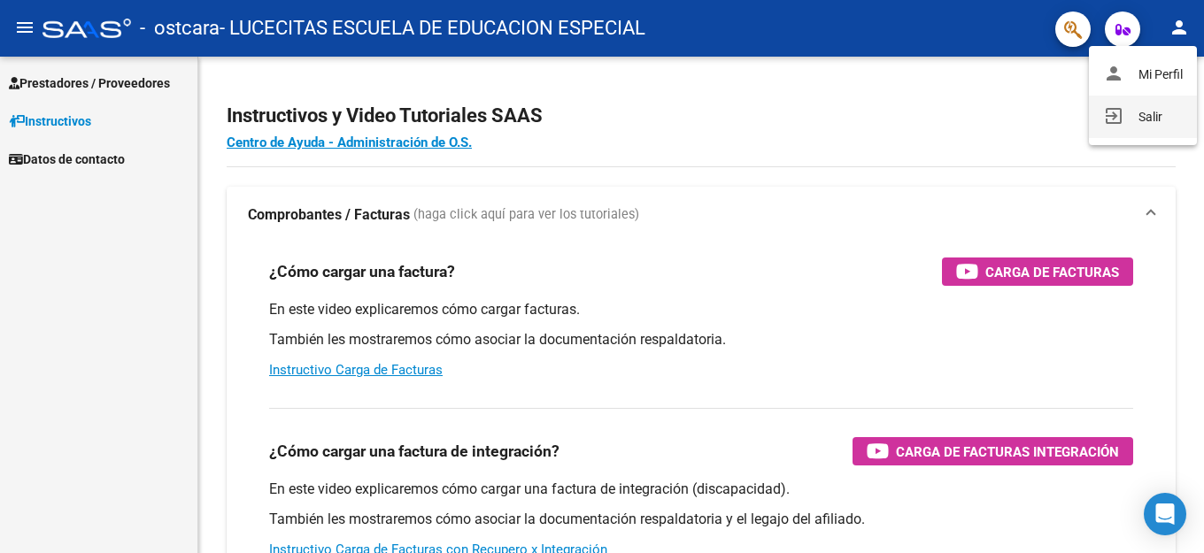
click at [1148, 117] on button "exit_to_app Salir" at bounding box center [1143, 117] width 108 height 42
